Goal: Task Accomplishment & Management: Manage account settings

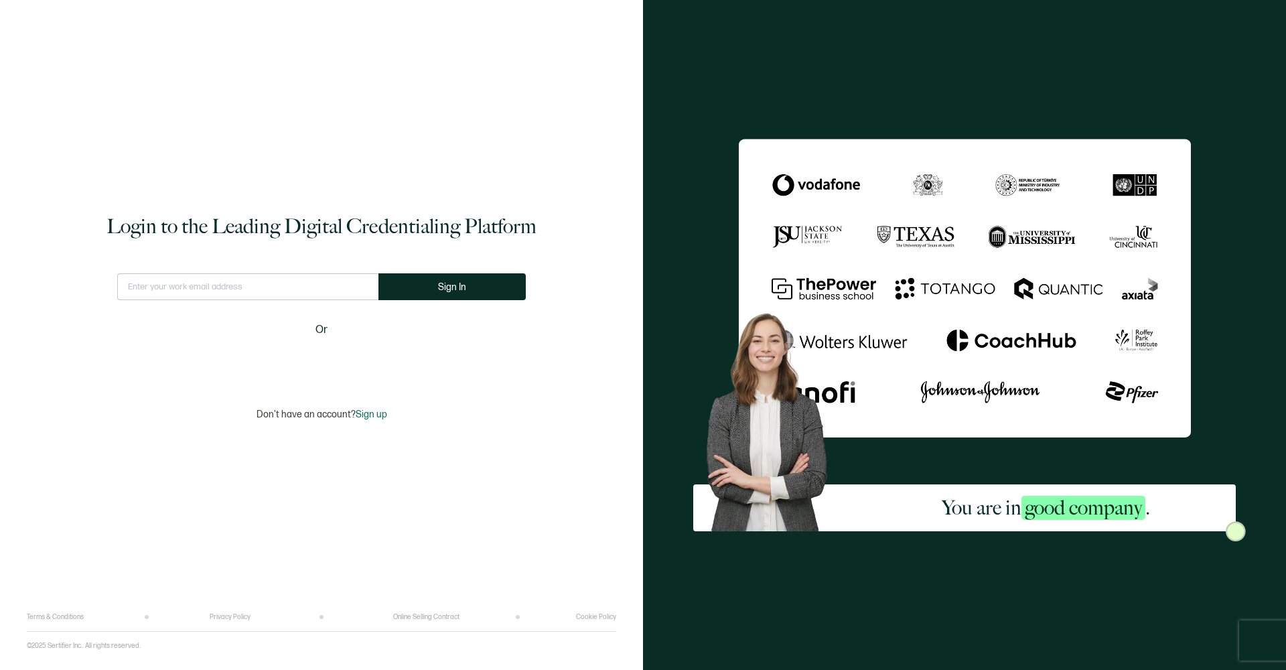
type input "[EMAIL_ADDRESS][DOMAIN_NAME]"
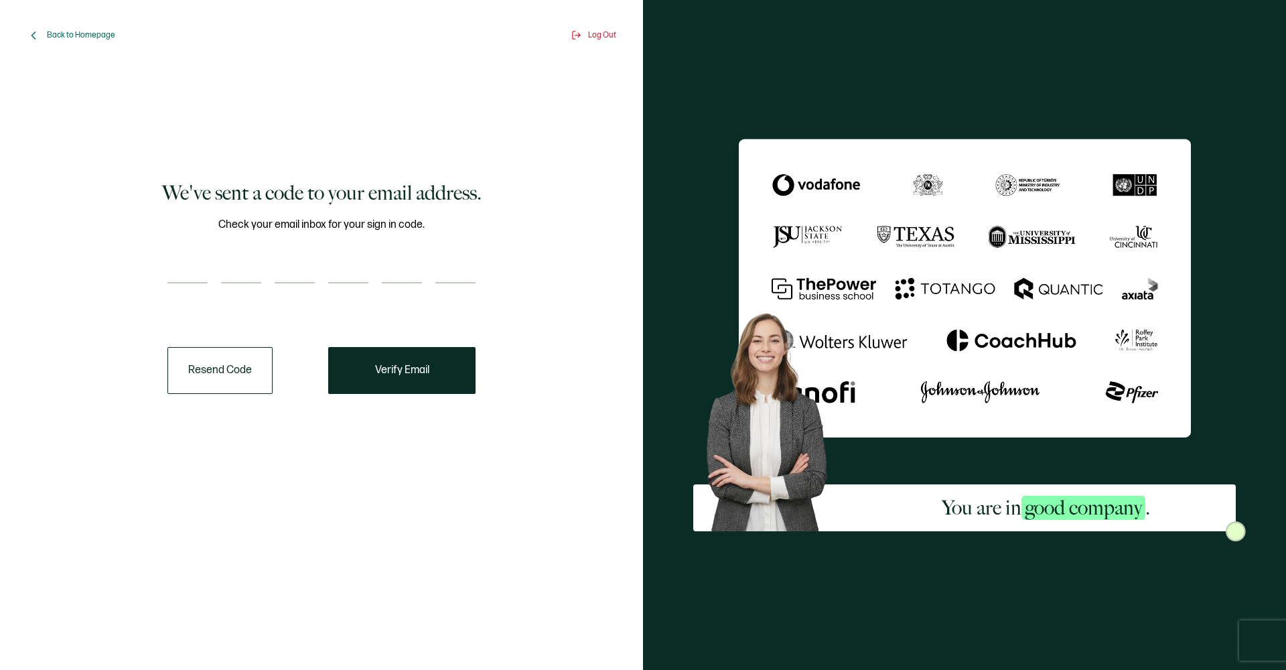
click at [169, 269] on input "number" at bounding box center [187, 269] width 40 height 27
type input "9"
type input "3"
type input "4"
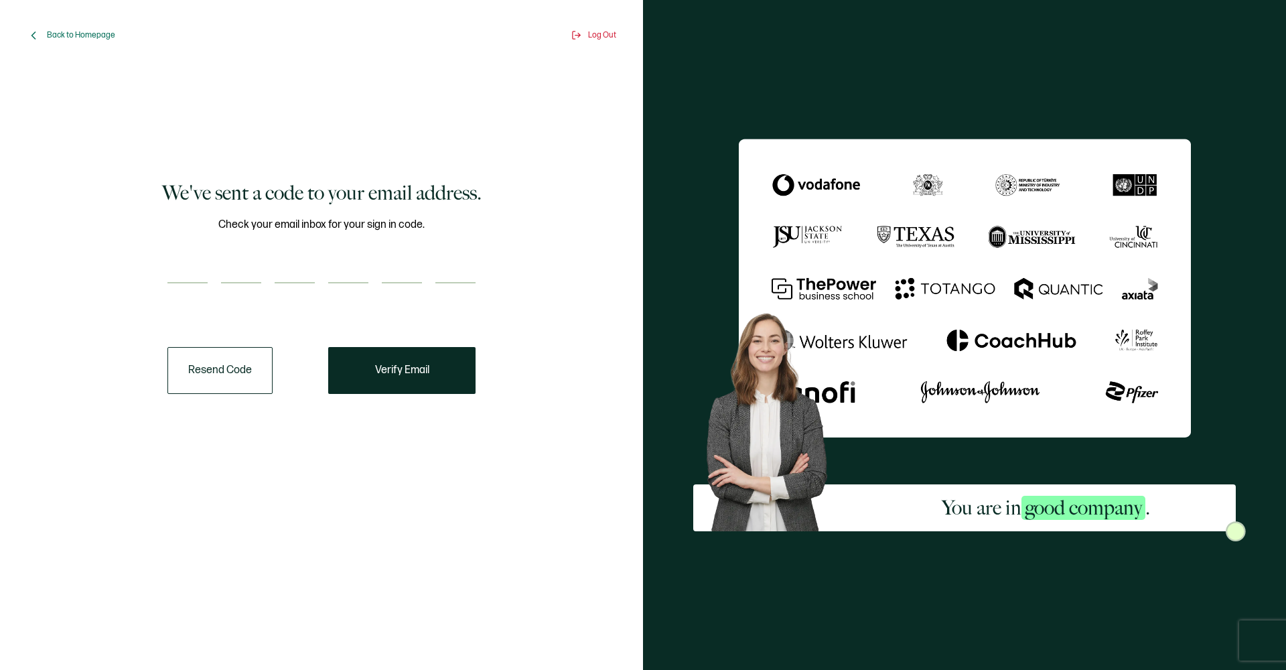
type input "3"
type input "0"
